Goal: Information Seeking & Learning: Learn about a topic

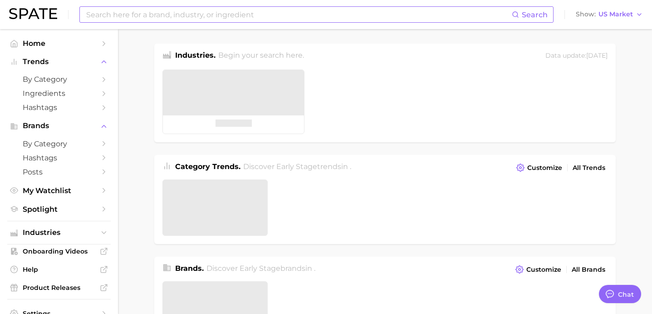
type textarea "x"
click at [225, 16] on input at bounding box center [298, 14] width 427 height 15
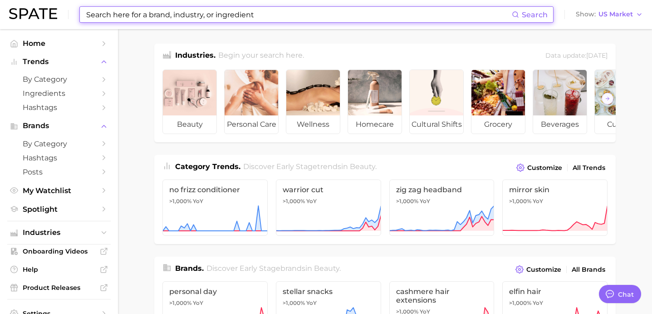
click at [242, 15] on input at bounding box center [298, 14] width 427 height 15
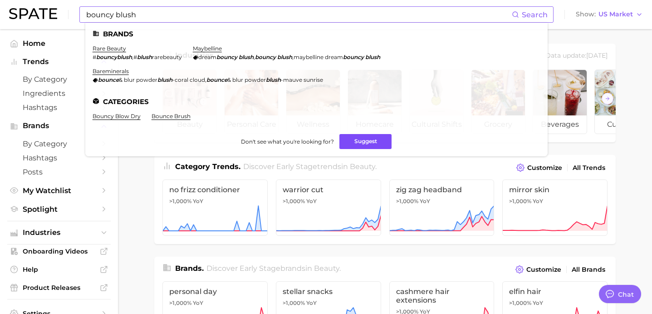
click at [341, 143] on button "Suggest" at bounding box center [366, 141] width 52 height 15
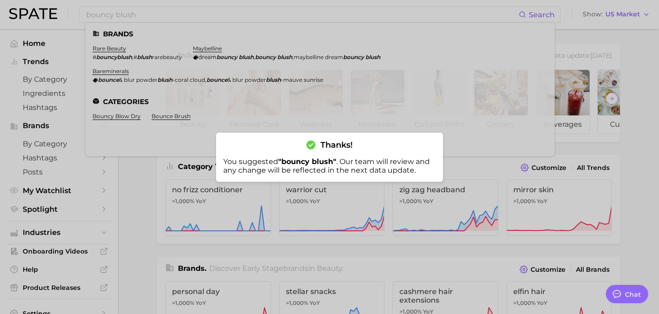
click at [132, 174] on div at bounding box center [329, 157] width 659 height 314
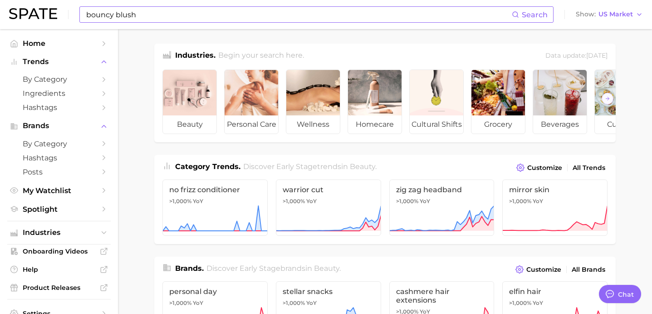
click at [146, 16] on input "bouncy blush" at bounding box center [298, 14] width 427 height 15
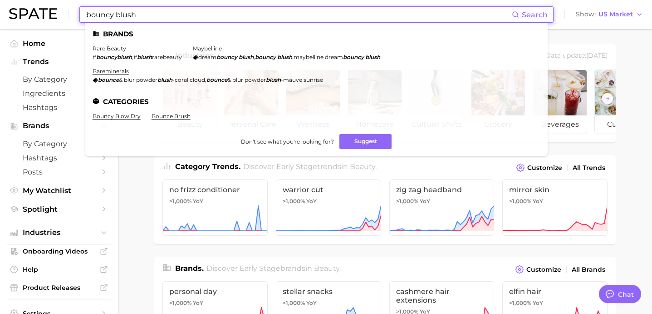
drag, startPoint x: 145, startPoint y: 12, endPoint x: 85, endPoint y: 14, distance: 60.4
click at [85, 14] on input "bouncy blush" at bounding box center [298, 14] width 427 height 15
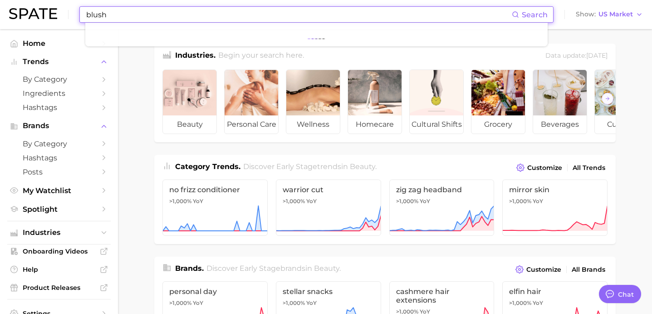
type input "blush"
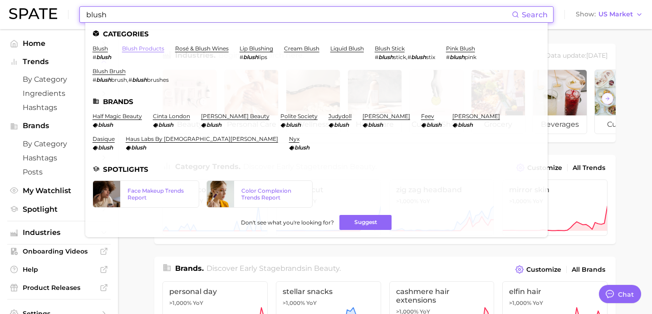
click at [134, 46] on link "blush products" at bounding box center [143, 48] width 42 height 7
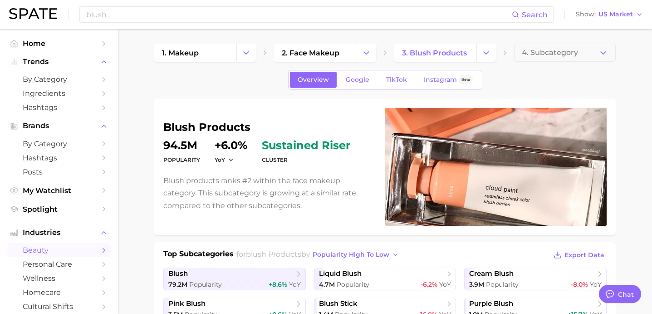
type textarea "x"
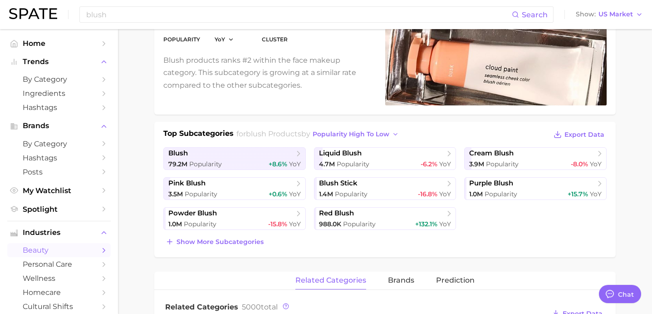
scroll to position [120, 0]
click at [247, 244] on span "Show more subcategories" at bounding box center [220, 242] width 87 height 8
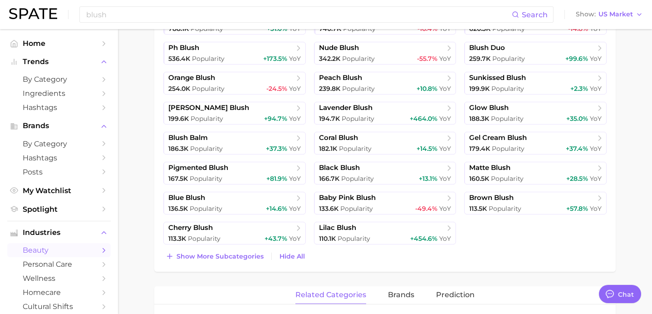
scroll to position [360, 0]
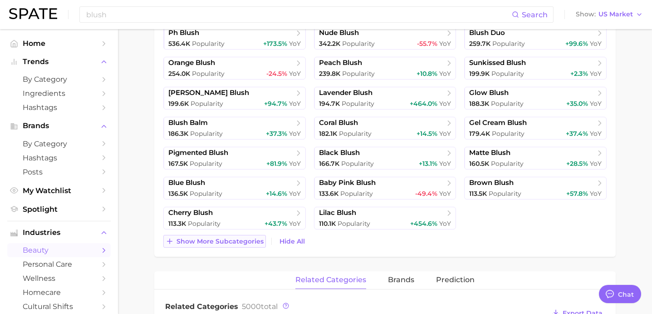
click at [239, 245] on button "Show more subcategories" at bounding box center [214, 241] width 103 height 13
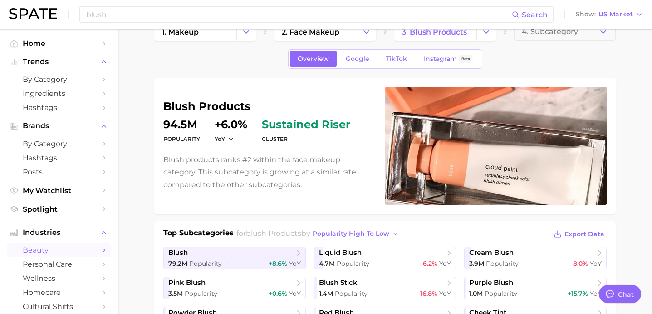
scroll to position [0, 0]
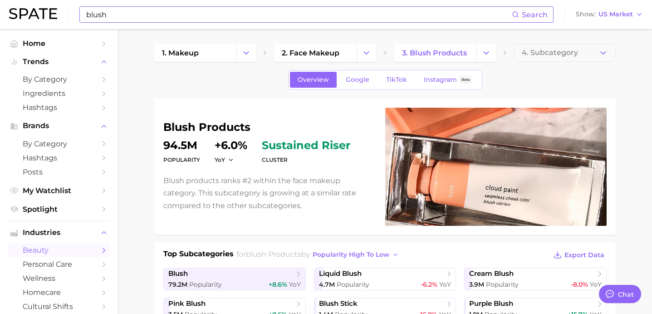
click at [199, 14] on input "blush" at bounding box center [298, 14] width 427 height 15
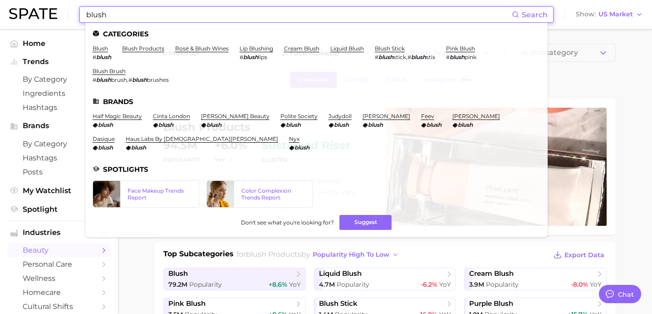
click at [199, 14] on input "blush" at bounding box center [298, 14] width 427 height 15
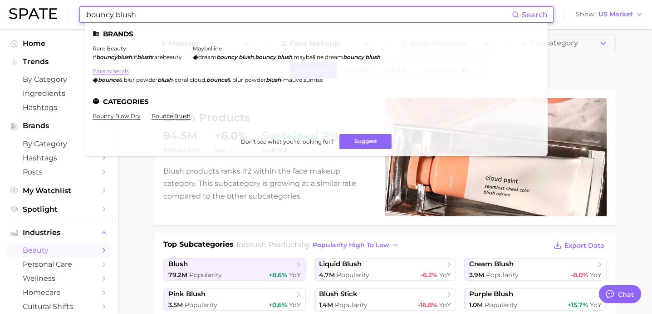
scroll to position [10, 0]
type input "bouncy blush"
click at [113, 51] on link "rare beauty" at bounding box center [110, 48] width 34 height 7
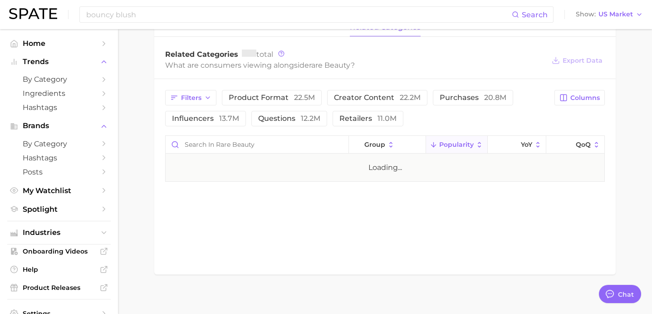
scroll to position [389, 0]
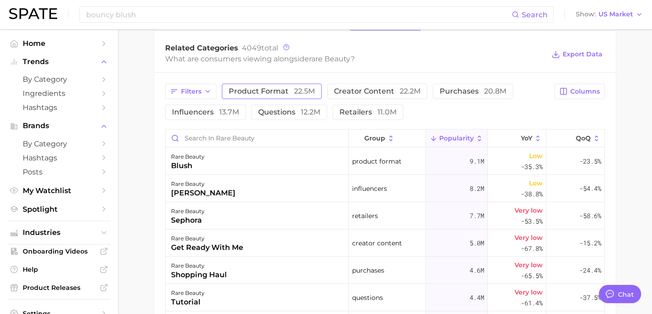
click at [277, 89] on span "product format 22.5m" at bounding box center [272, 91] width 86 height 7
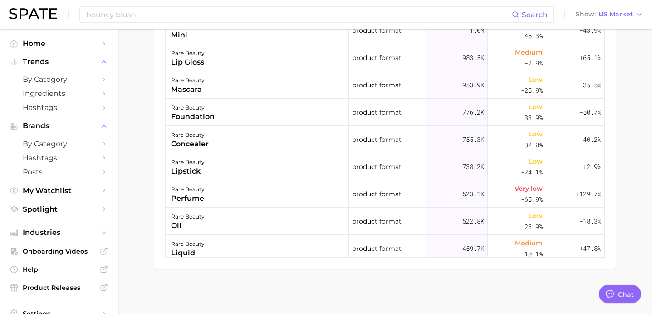
scroll to position [0, 0]
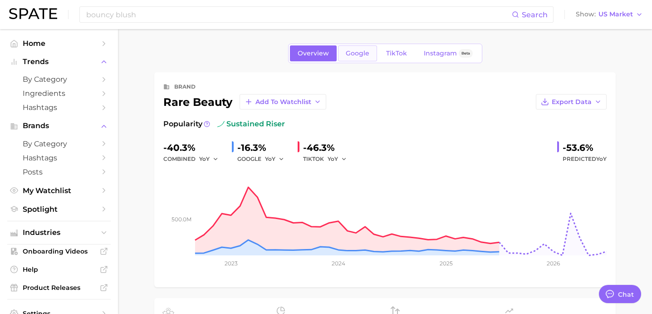
click at [365, 52] on span "Google" at bounding box center [358, 53] width 24 height 8
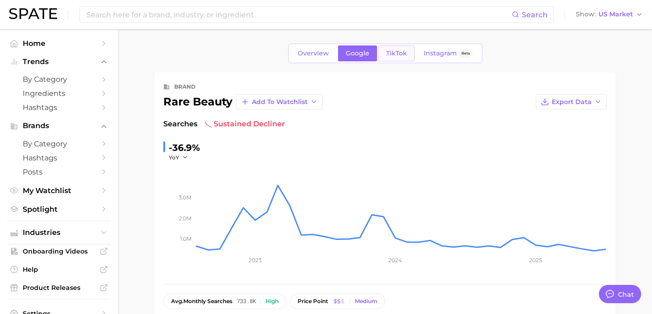
click at [406, 56] on link "TikTok" at bounding box center [397, 53] width 36 height 16
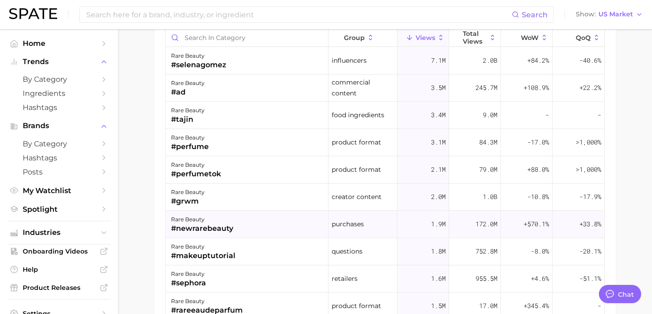
scroll to position [673, 0]
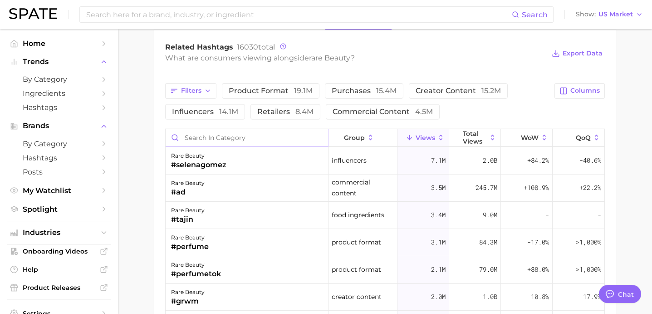
click at [221, 142] on input "Search in category" at bounding box center [247, 137] width 163 height 17
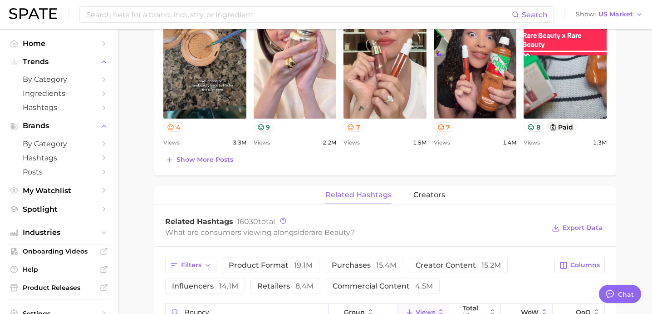
scroll to position [390, 0]
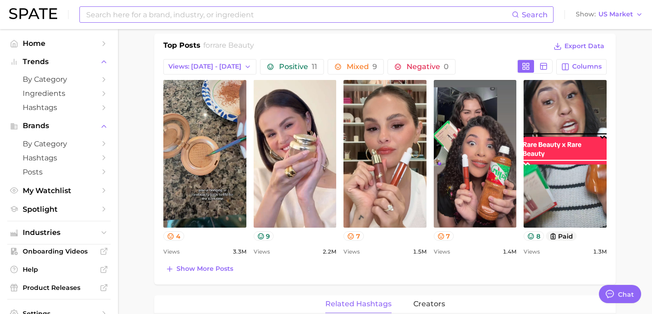
type input "bouncy"
click at [153, 20] on input at bounding box center [298, 14] width 427 height 15
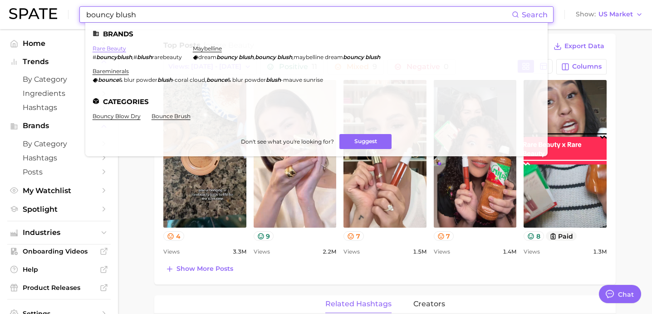
type input "bouncy blush"
click at [113, 50] on link "rare beauty" at bounding box center [110, 48] width 34 height 7
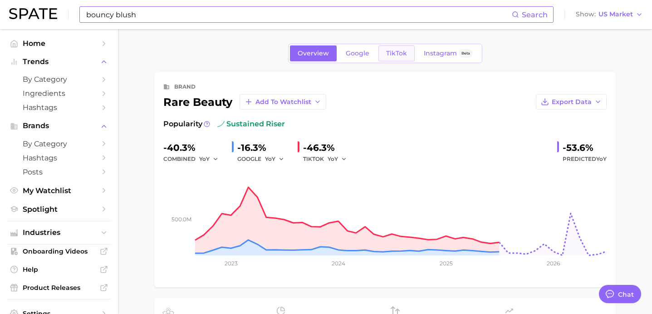
click at [393, 54] on span "TikTok" at bounding box center [396, 53] width 21 height 8
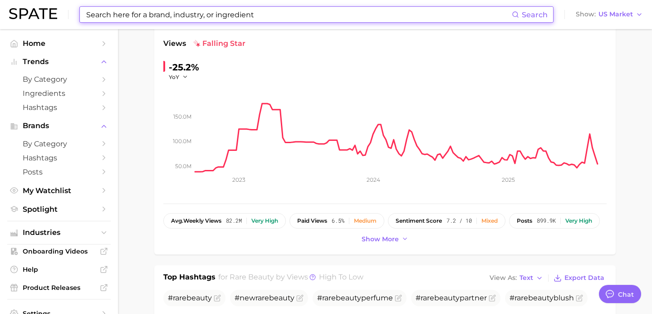
scroll to position [311, 0]
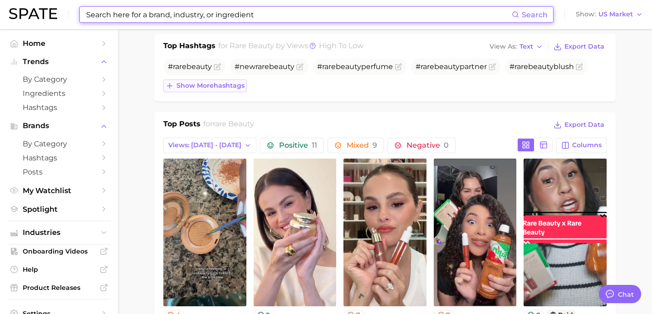
click at [212, 88] on span "Show more hashtags" at bounding box center [211, 86] width 68 height 8
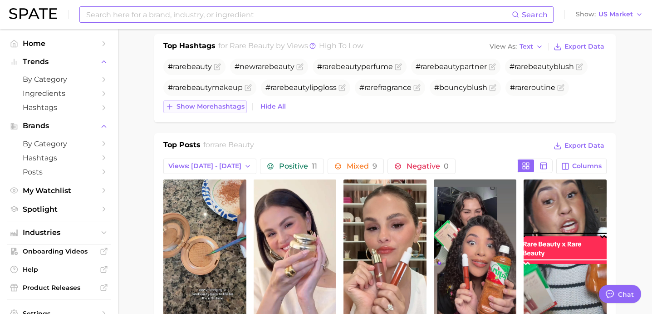
click at [197, 109] on span "Show more hashtags" at bounding box center [211, 107] width 68 height 8
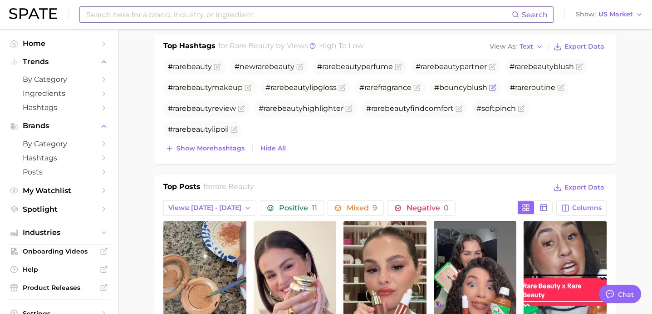
click at [492, 88] on icon "Flag as miscategorized or irrelevant" at bounding box center [492, 87] width 7 height 7
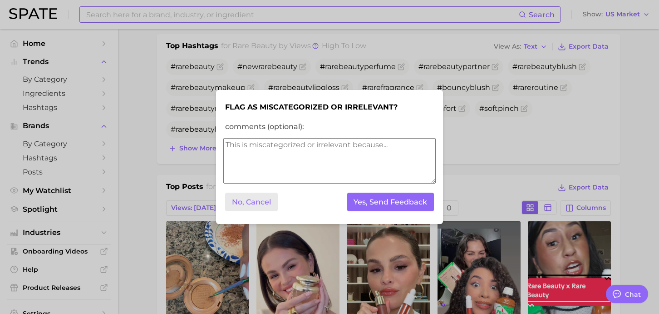
click at [260, 206] on button "No, Cancel" at bounding box center [251, 201] width 53 height 19
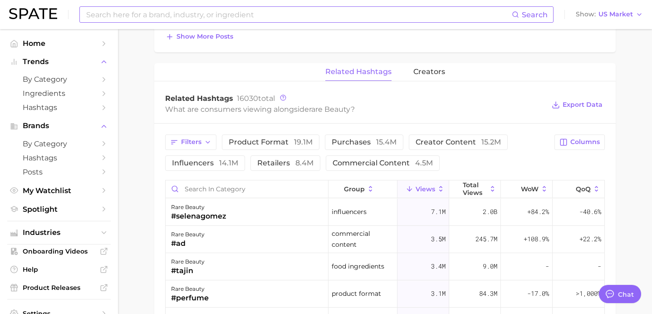
scroll to position [362, 0]
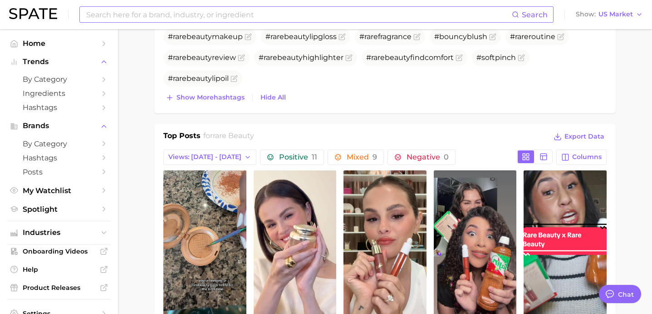
click at [246, 14] on input at bounding box center [298, 14] width 427 height 15
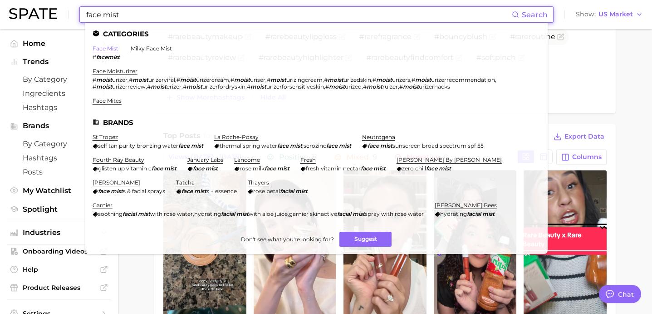
type input "face mist"
click at [114, 51] on link "face mist" at bounding box center [106, 48] width 26 height 7
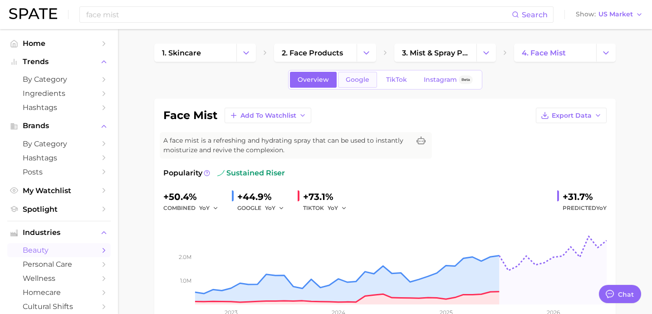
click at [348, 83] on span "Google" at bounding box center [358, 80] width 24 height 8
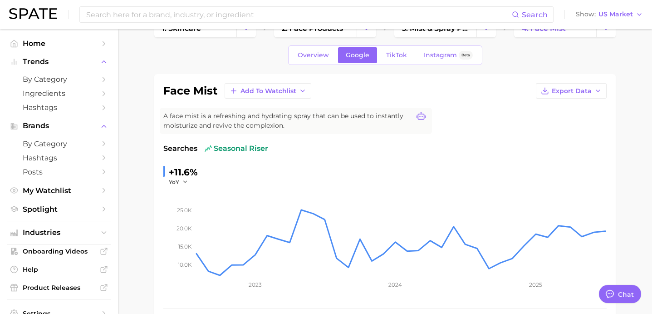
scroll to position [27, 0]
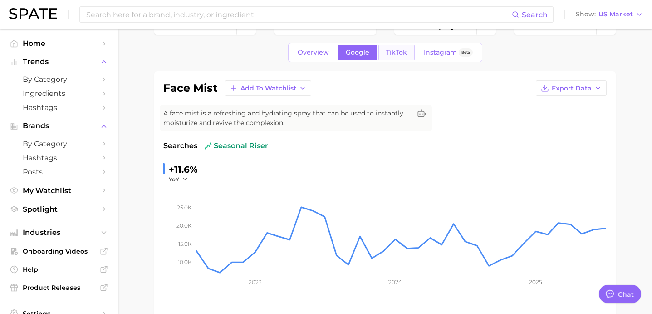
click at [399, 50] on span "TikTok" at bounding box center [396, 53] width 21 height 8
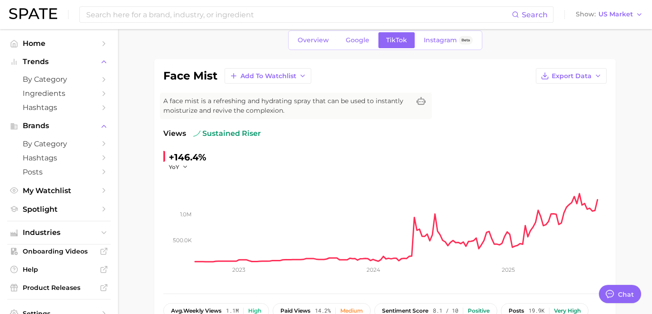
scroll to position [42, 0]
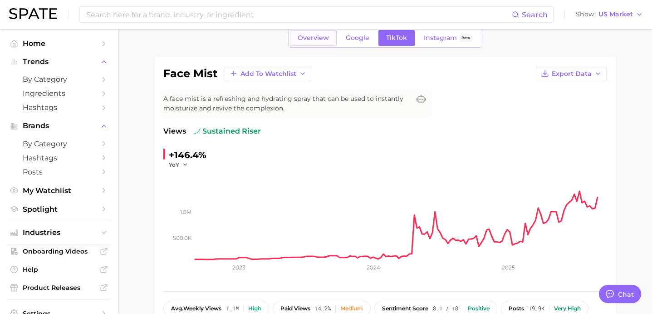
click at [312, 38] on span "Overview" at bounding box center [313, 38] width 31 height 8
